Goal: Task Accomplishment & Management: Complete application form

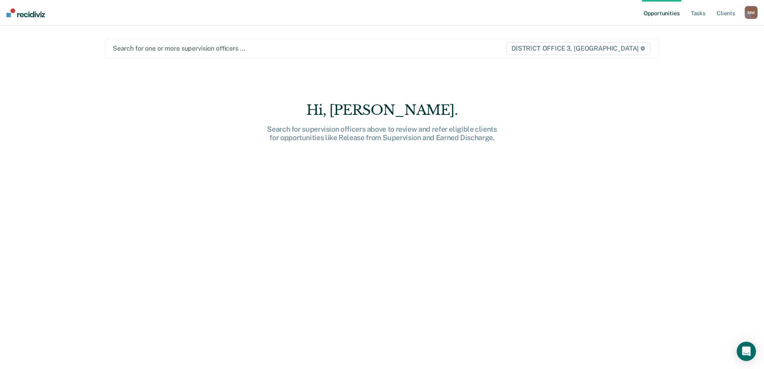
click at [153, 53] on div at bounding box center [301, 48] width 376 height 9
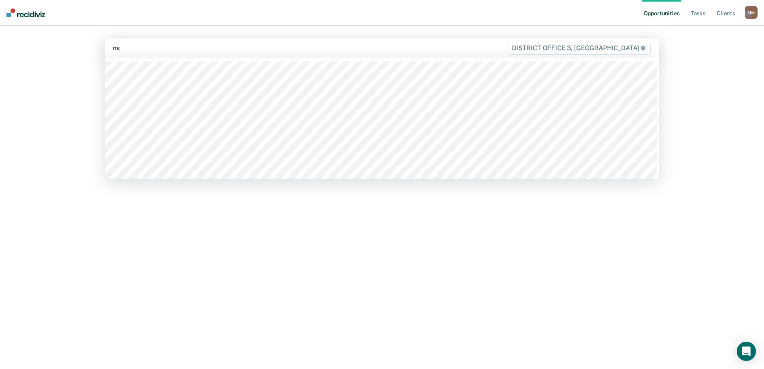
type input "[PERSON_NAME]"
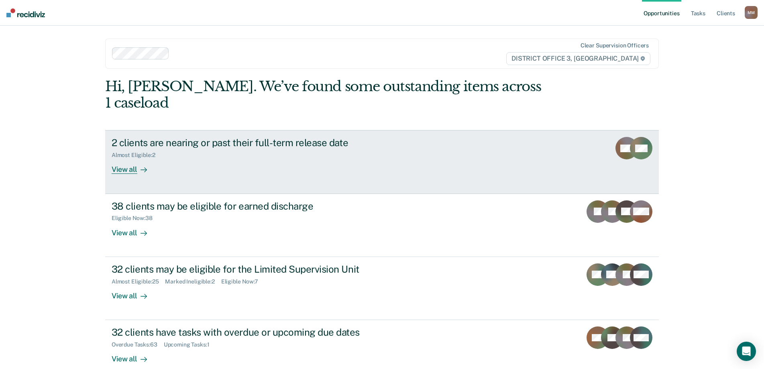
click at [116, 159] on div "View all" at bounding box center [134, 167] width 45 height 16
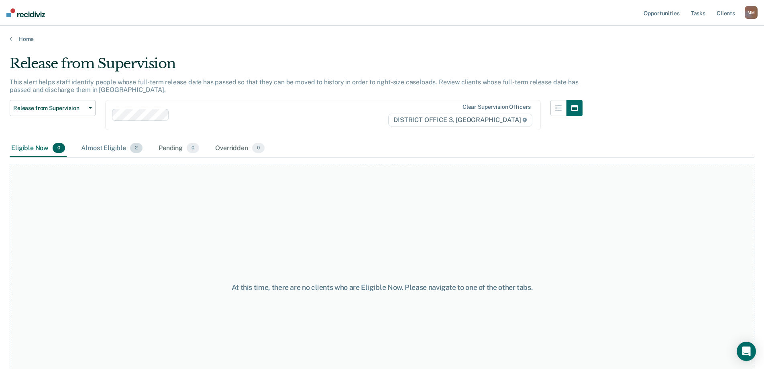
click at [116, 146] on div "Almost Eligible 2" at bounding box center [111, 149] width 65 height 18
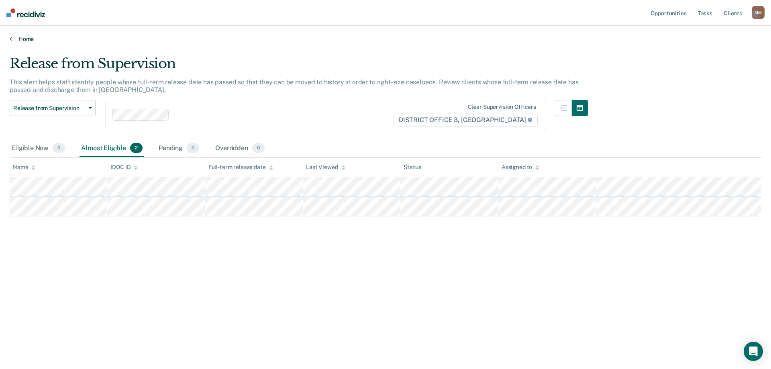
click at [26, 41] on link "Home" at bounding box center [385, 38] width 751 height 7
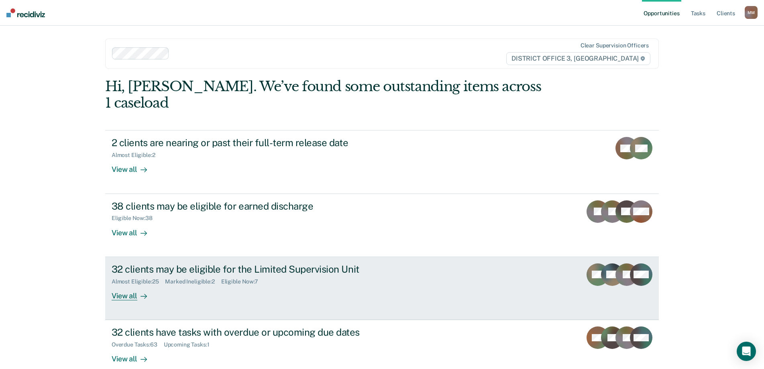
click at [124, 285] on div "View all" at bounding box center [134, 293] width 45 height 16
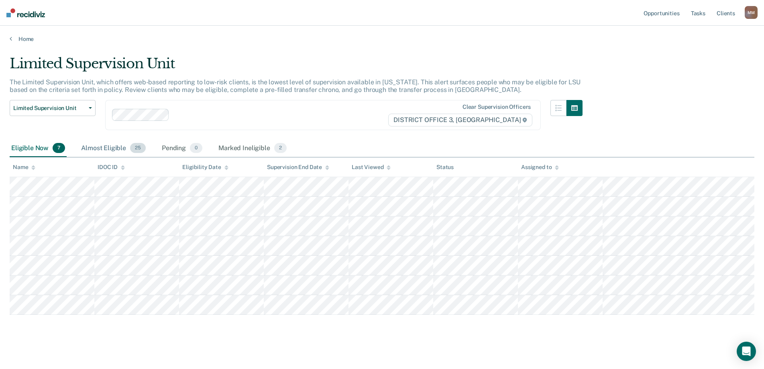
click at [121, 146] on div "Almost Eligible 25" at bounding box center [113, 149] width 68 height 18
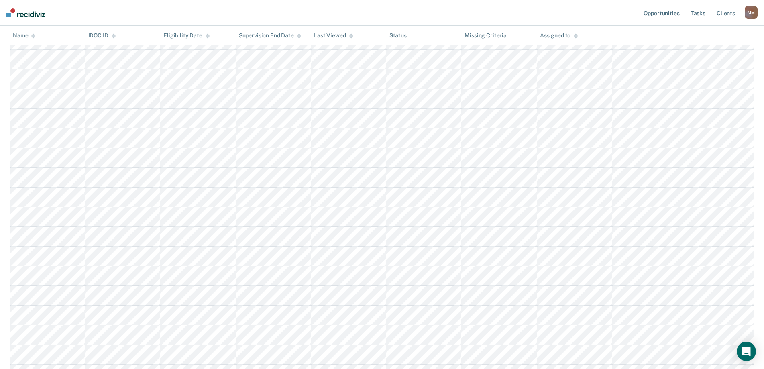
scroll to position [201, 0]
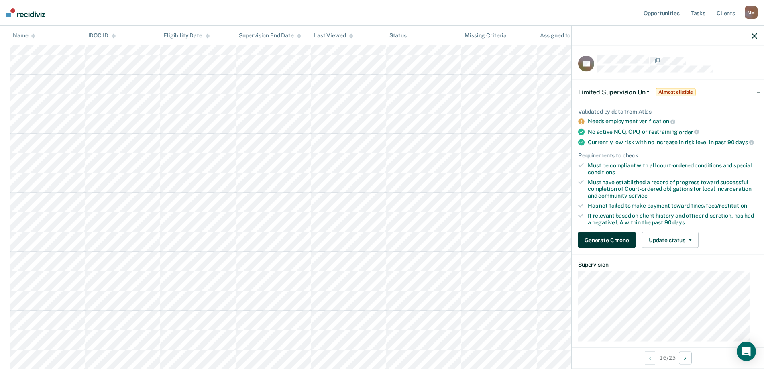
click at [598, 245] on button "Generate Chrono" at bounding box center [606, 240] width 57 height 16
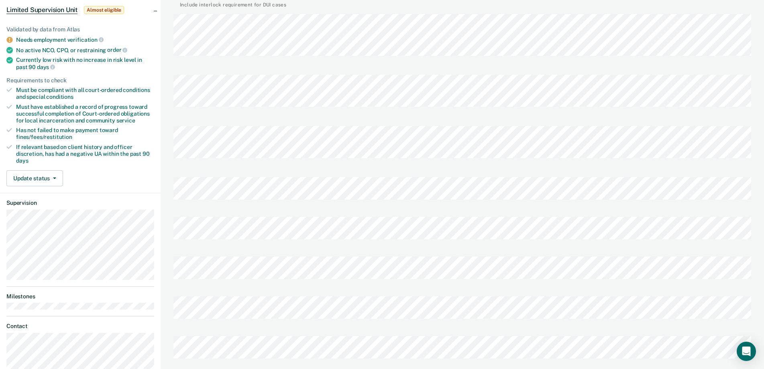
scroll to position [80, 0]
click at [318, 275] on div at bounding box center [462, 268] width 578 height 40
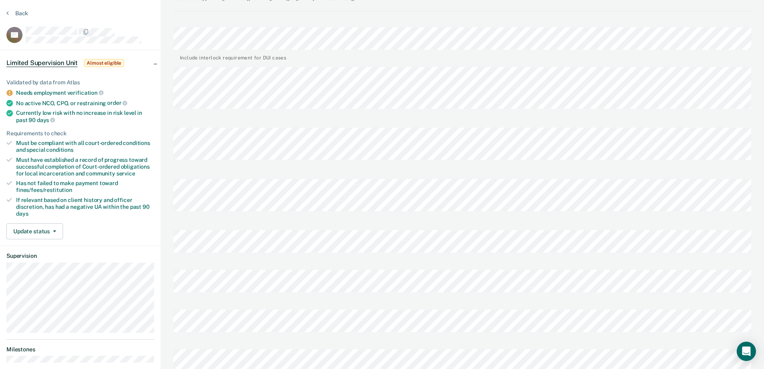
scroll to position [0, 0]
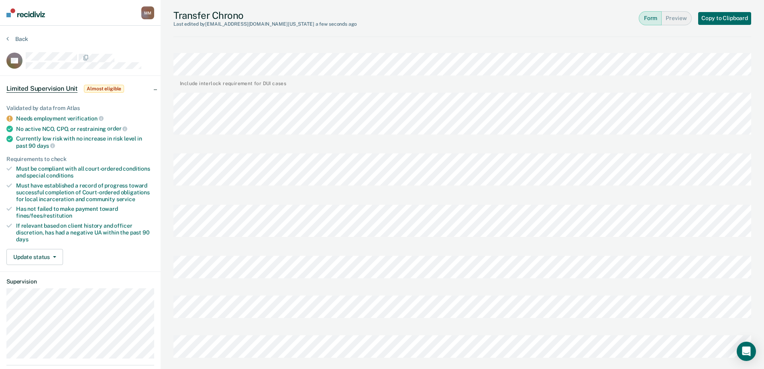
click at [172, 131] on div "Transfer Chrono Last edited by [PERSON_NAME][EMAIL_ADDRESS][DOMAIN_NAME][US_STA…" at bounding box center [462, 341] width 603 height 682
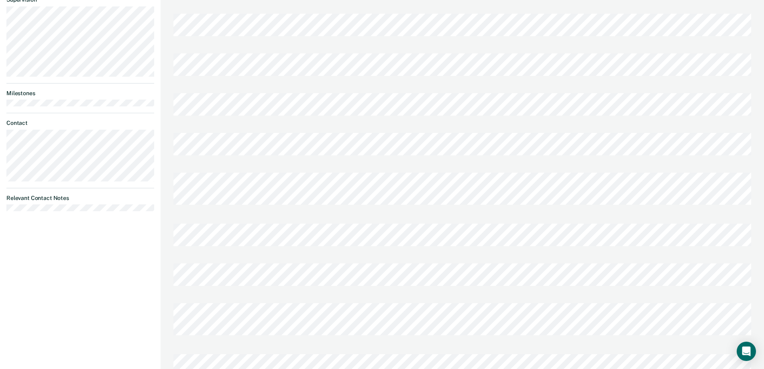
scroll to position [305, 0]
